Goal: Task Accomplishment & Management: Use online tool/utility

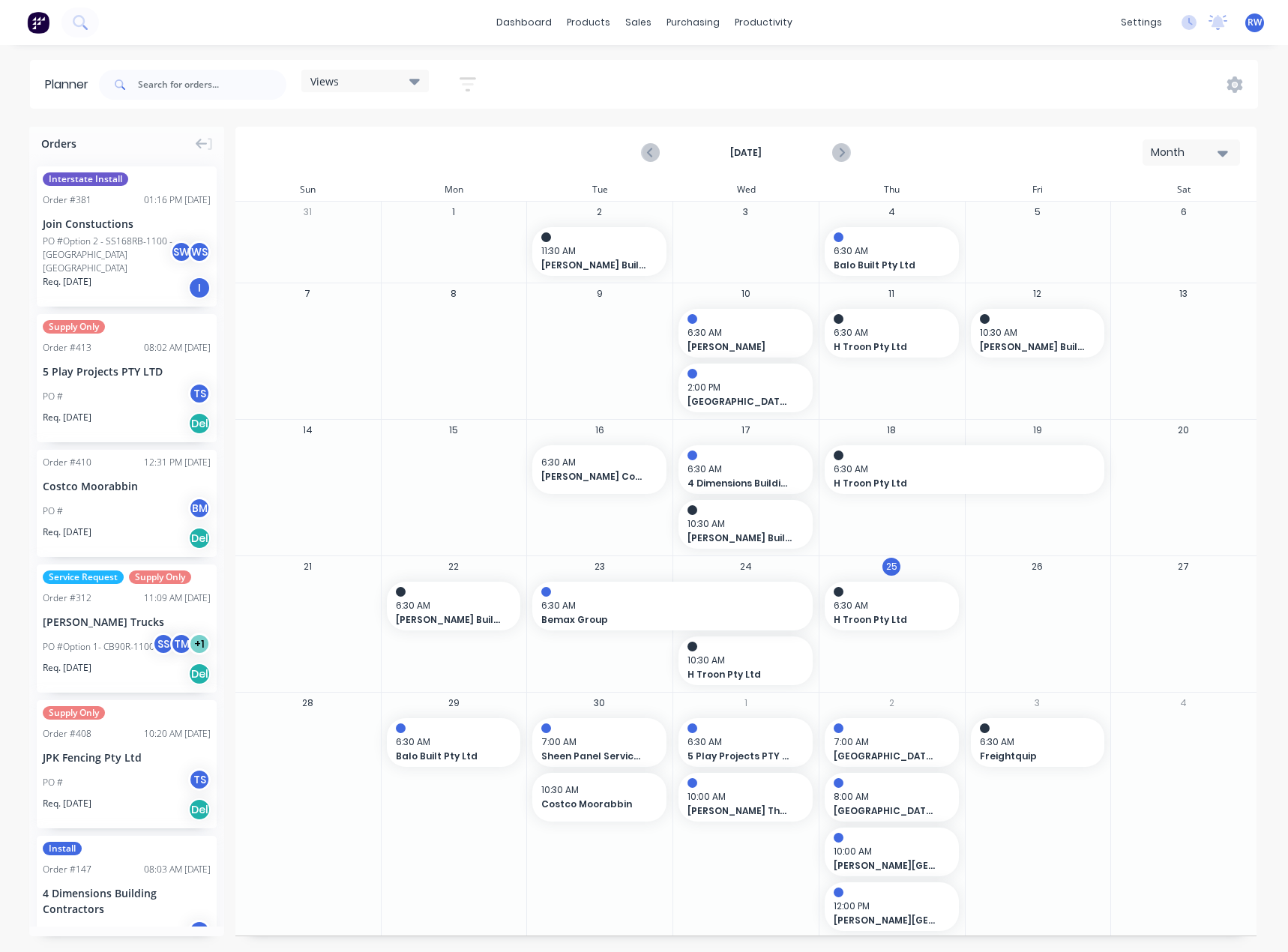
scroll to position [525, 0]
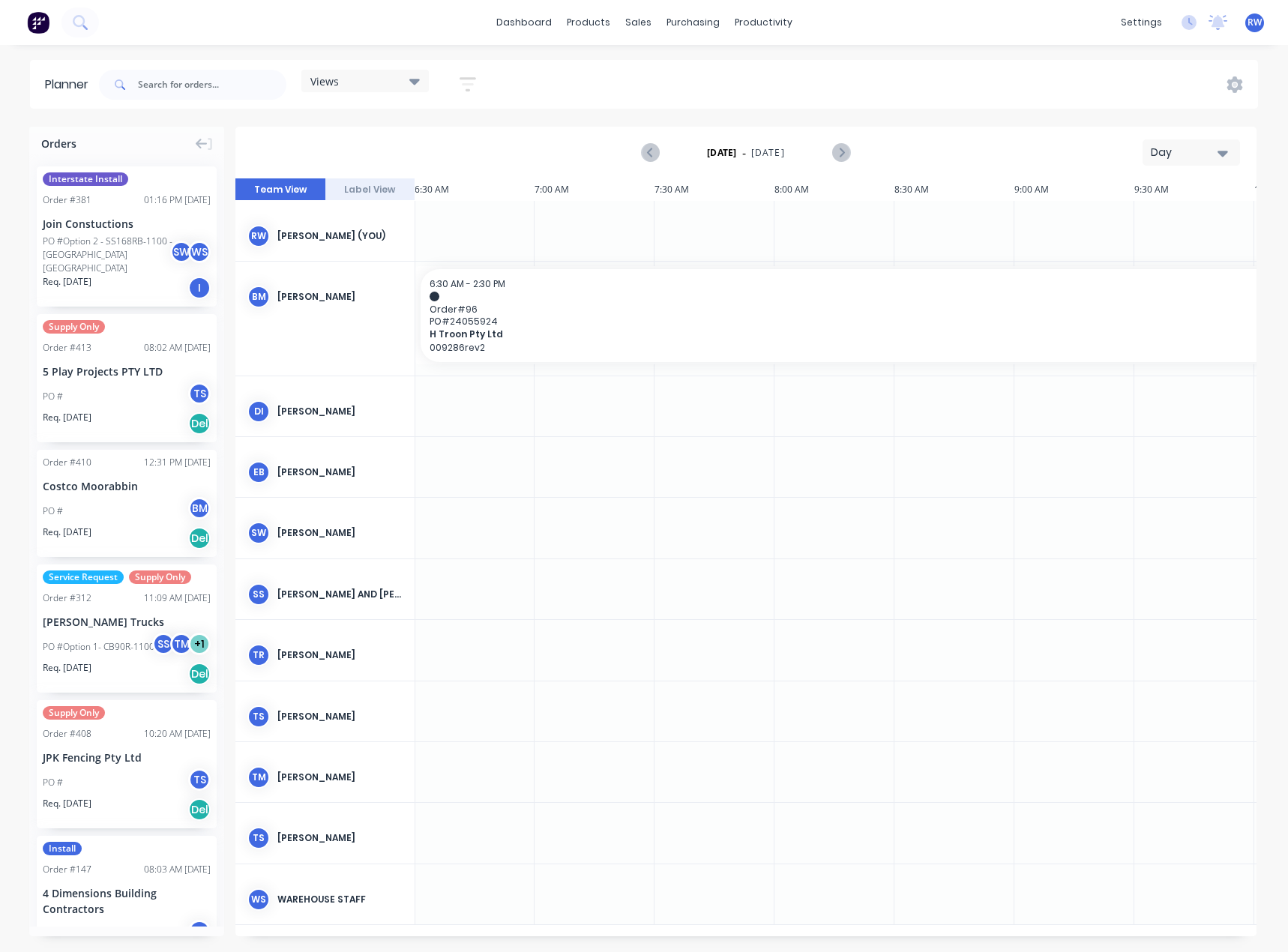
click at [1194, 147] on div "Day" at bounding box center [1185, 152] width 69 height 15
click at [1170, 256] on div "Month" at bounding box center [1164, 252] width 148 height 30
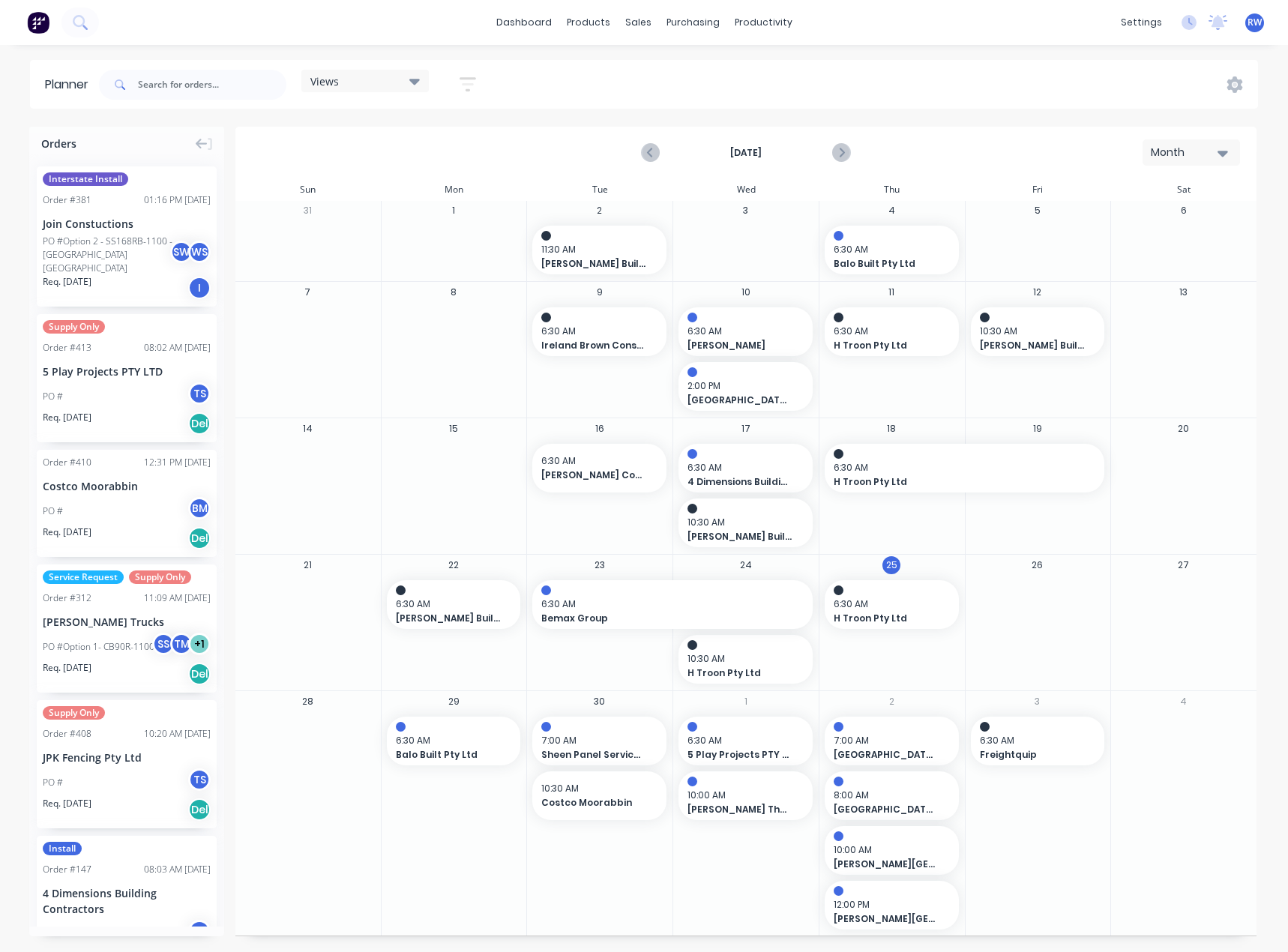
scroll to position [2, 0]
click at [1040, 747] on span "6:30 AM" at bounding box center [1034, 740] width 109 height 14
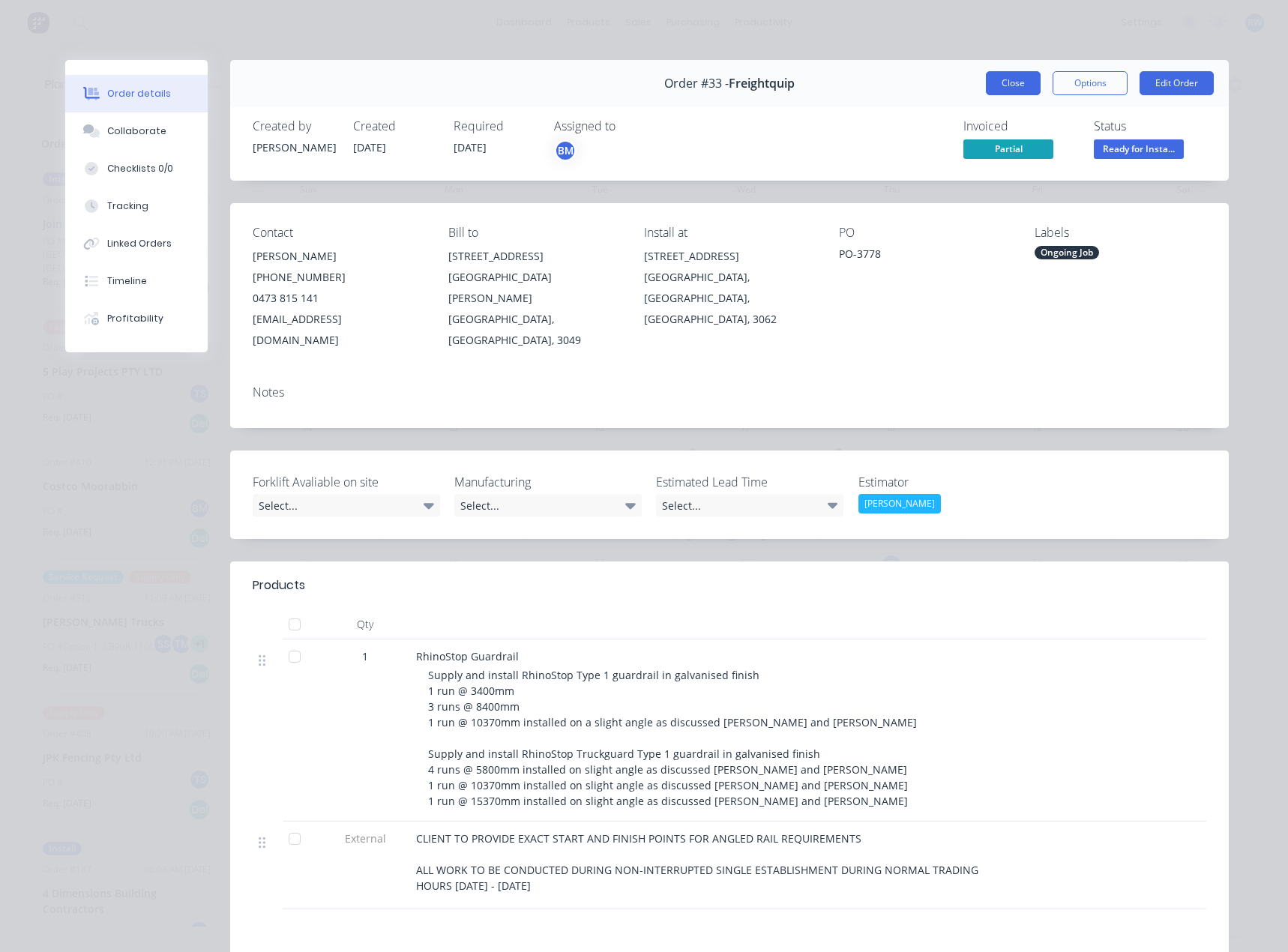
click at [1003, 83] on button "Close" at bounding box center [1012, 84] width 54 height 24
